Goal: Transaction & Acquisition: Purchase product/service

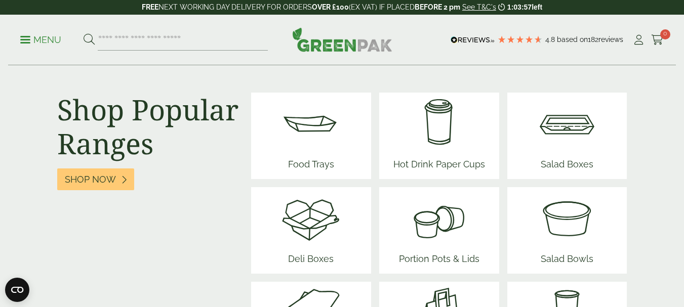
click at [314, 164] on span "Food Trays" at bounding box center [311, 166] width 61 height 26
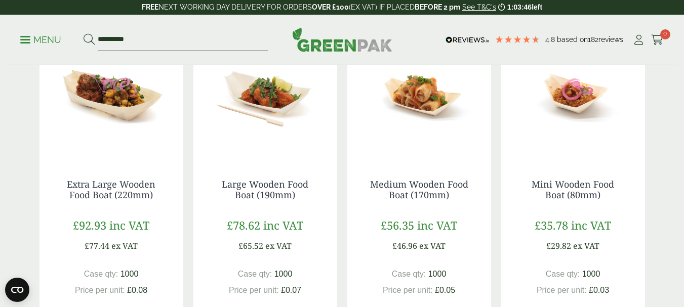
scroll to position [287, 0]
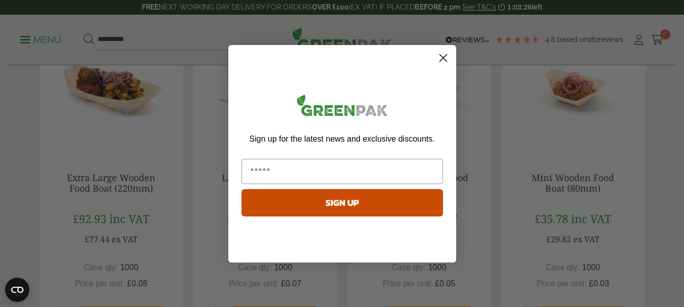
click at [446, 56] on circle "Close dialog" at bounding box center [443, 57] width 17 height 17
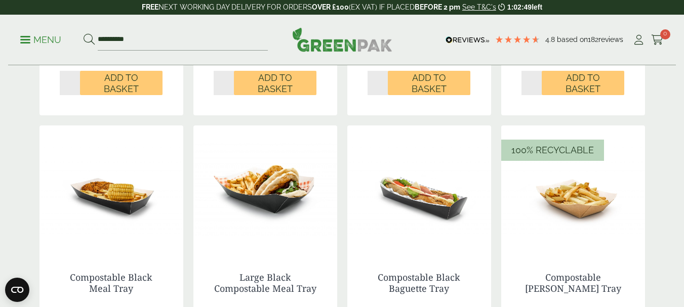
scroll to position [908, 0]
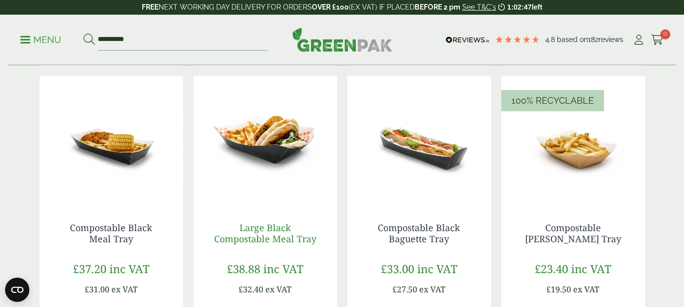
click at [271, 234] on link "Large Black Compostable Meal Tray" at bounding box center [265, 233] width 102 height 23
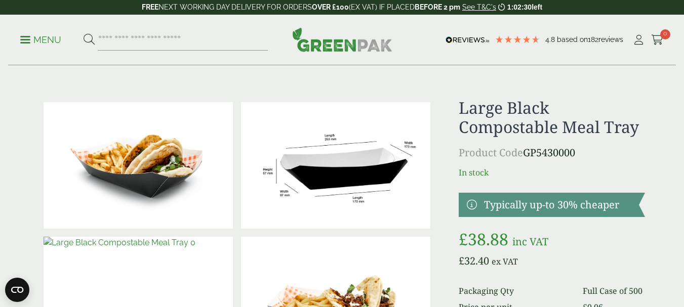
drag, startPoint x: 687, startPoint y: 48, endPoint x: 691, endPoint y: 36, distance: 11.9
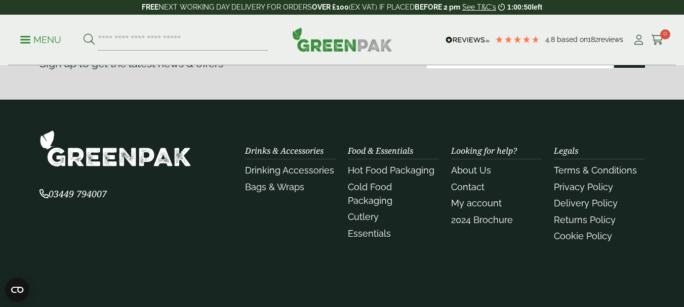
scroll to position [1364, 0]
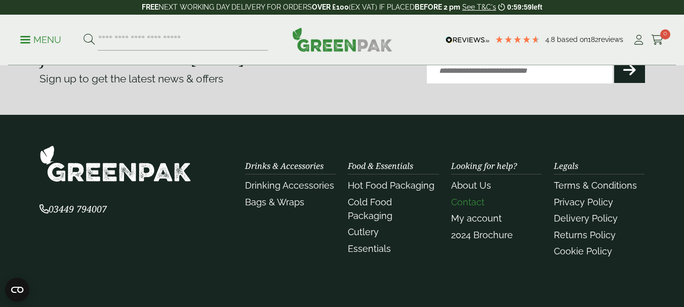
click at [467, 205] on link "Contact" at bounding box center [467, 202] width 33 height 11
drag, startPoint x: 691, startPoint y: 142, endPoint x: 451, endPoint y: 97, distance: 244.3
click at [451, 97] on section "Join our newsletter [DATE] Sign up to get the latest news & offers Email (Requi…" at bounding box center [342, 66] width 684 height 97
